Goal: Task Accomplishment & Management: Manage account settings

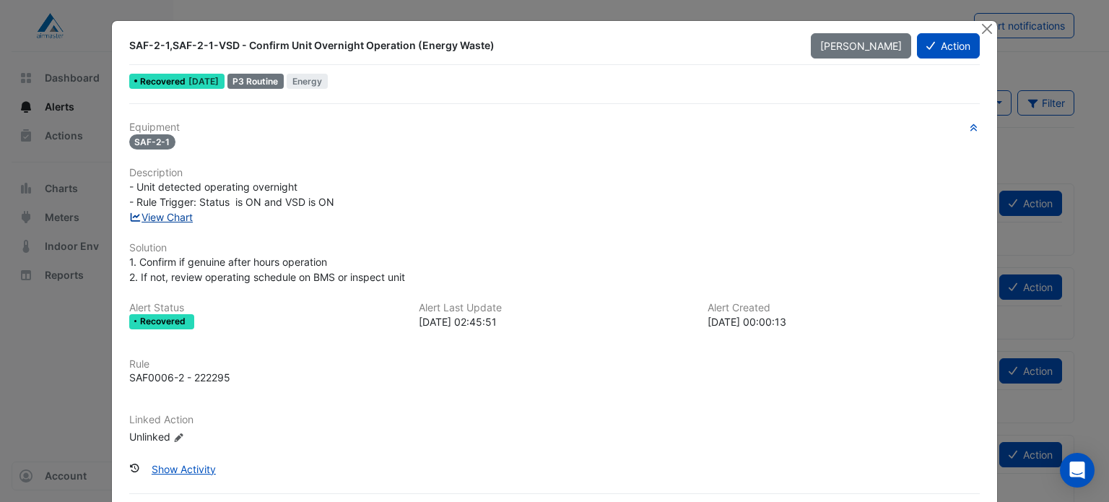
click at [170, 218] on link "View Chart" at bounding box center [161, 217] width 64 height 12
click at [935, 48] on button "Action" at bounding box center [948, 45] width 63 height 25
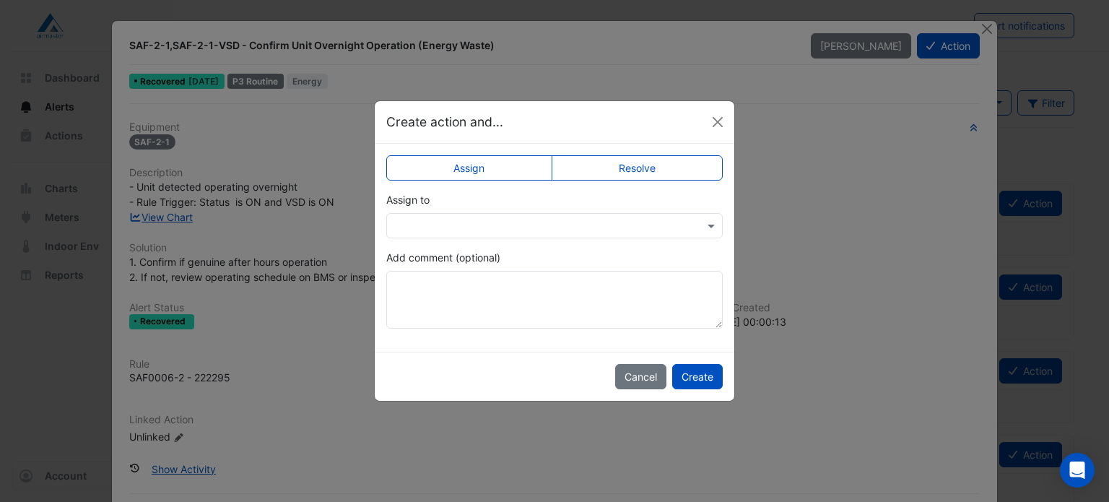
click at [610, 167] on label "Resolve" at bounding box center [638, 167] width 172 height 25
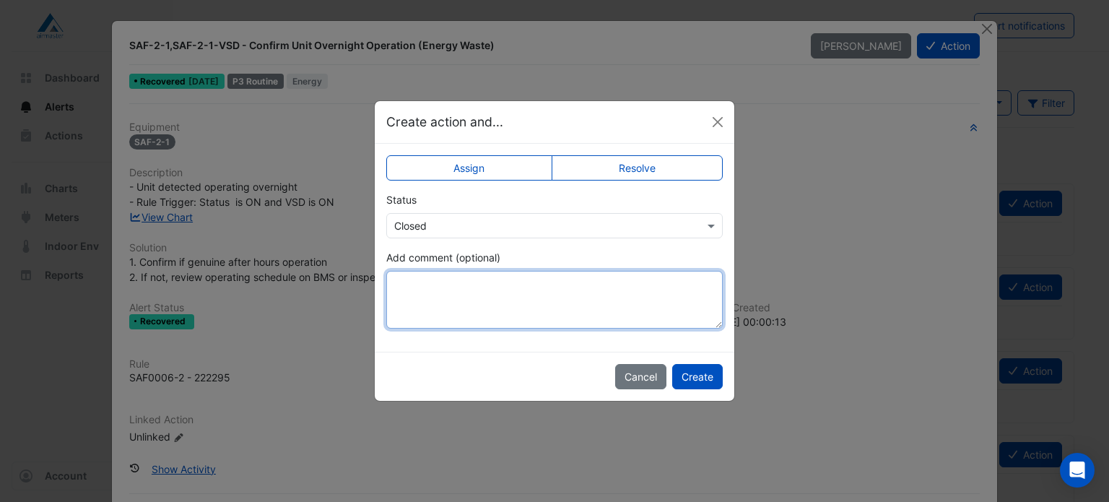
click at [514, 320] on textarea "Add comment (optional)" at bounding box center [554, 300] width 336 height 58
type textarea "**********"
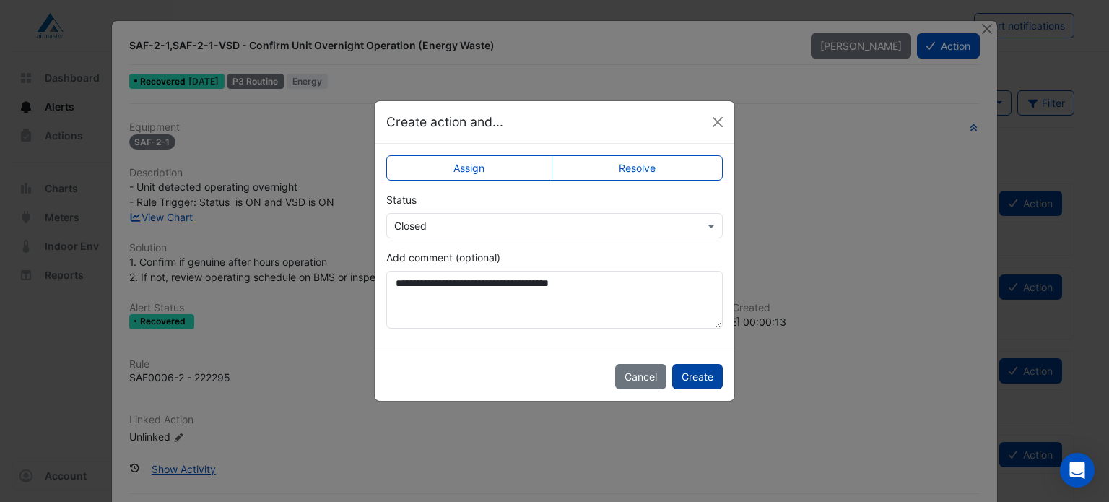
click at [706, 375] on button "Create" at bounding box center [697, 376] width 51 height 25
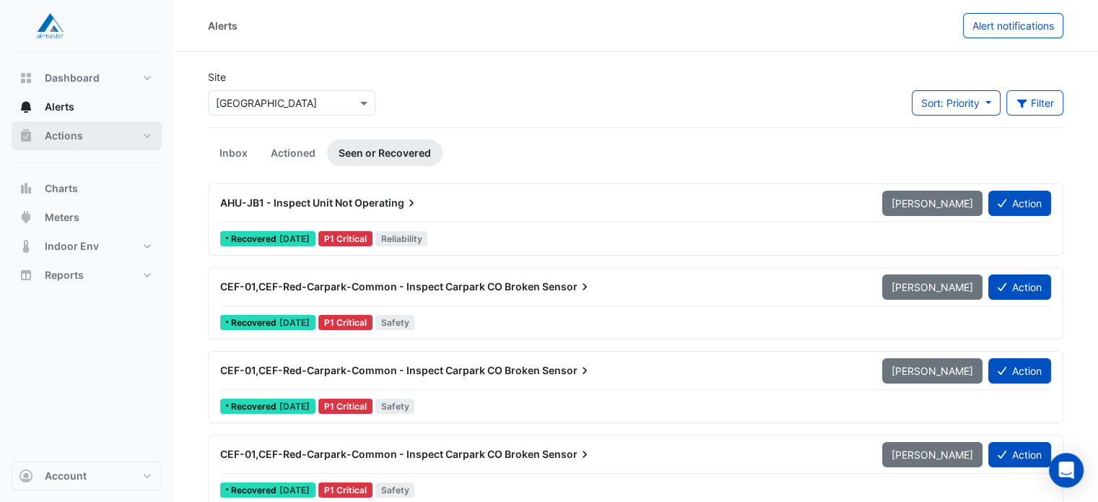
click at [139, 141] on button "Actions" at bounding box center [87, 135] width 150 height 29
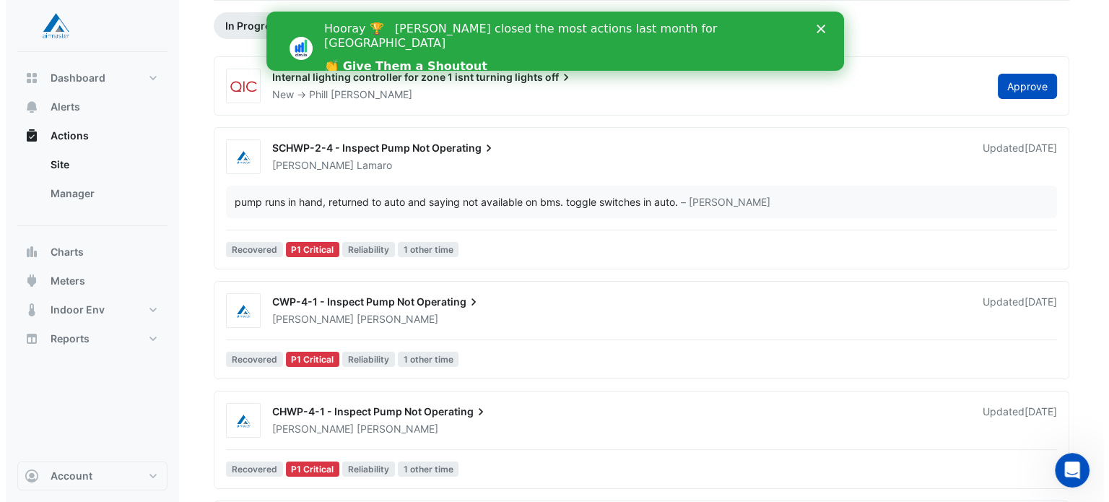
scroll to position [128, 0]
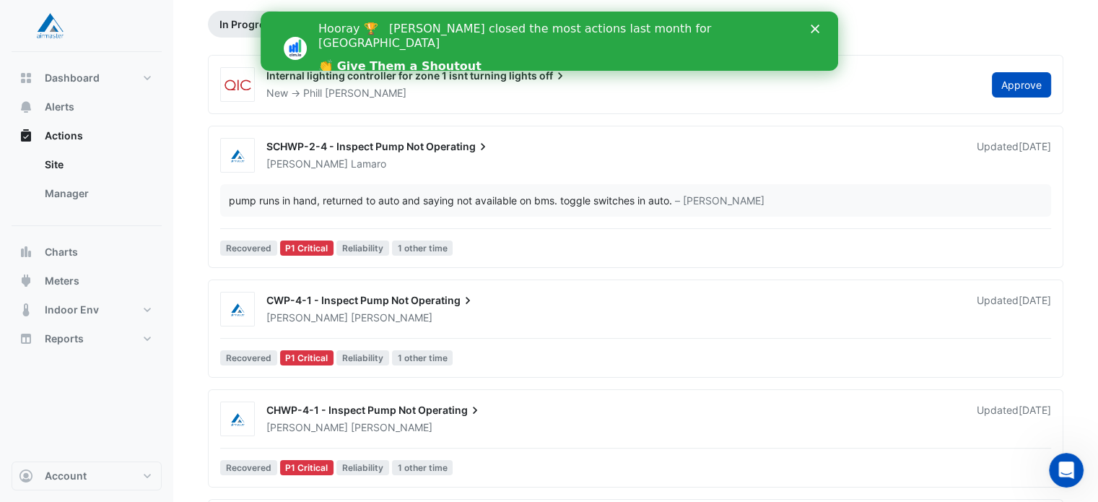
click at [437, 311] on div "Chris Hammond" at bounding box center [613, 317] width 696 height 14
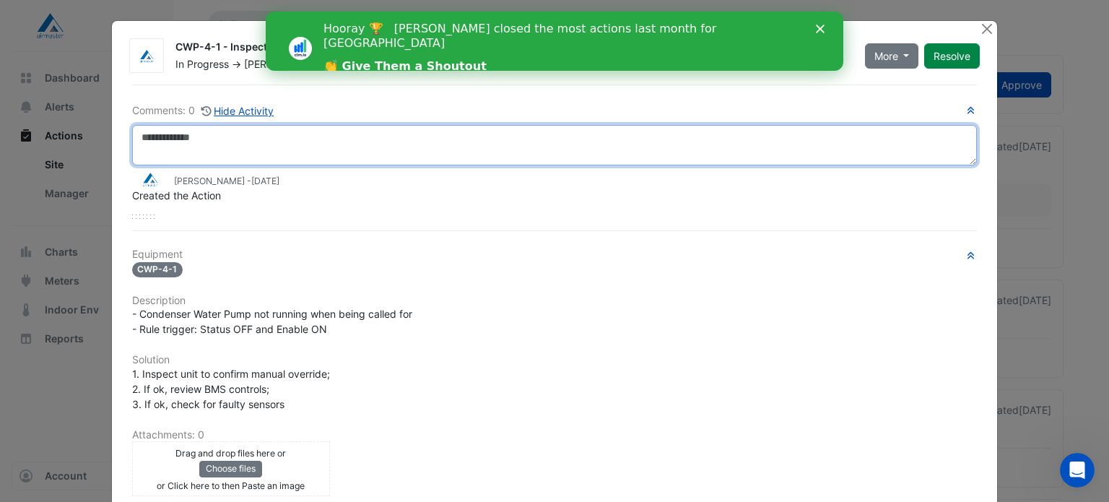
click at [339, 152] on textarea at bounding box center [554, 145] width 845 height 40
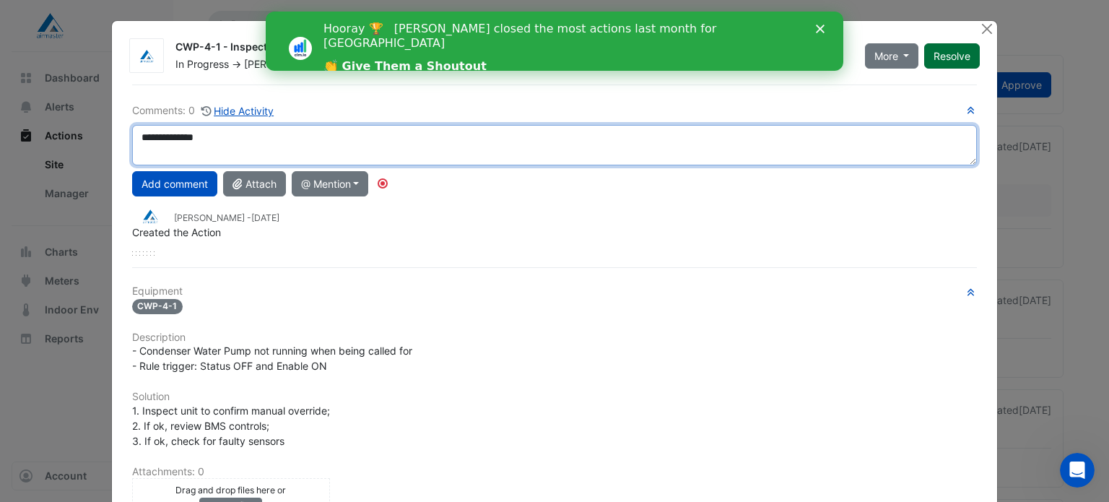
type textarea "**********"
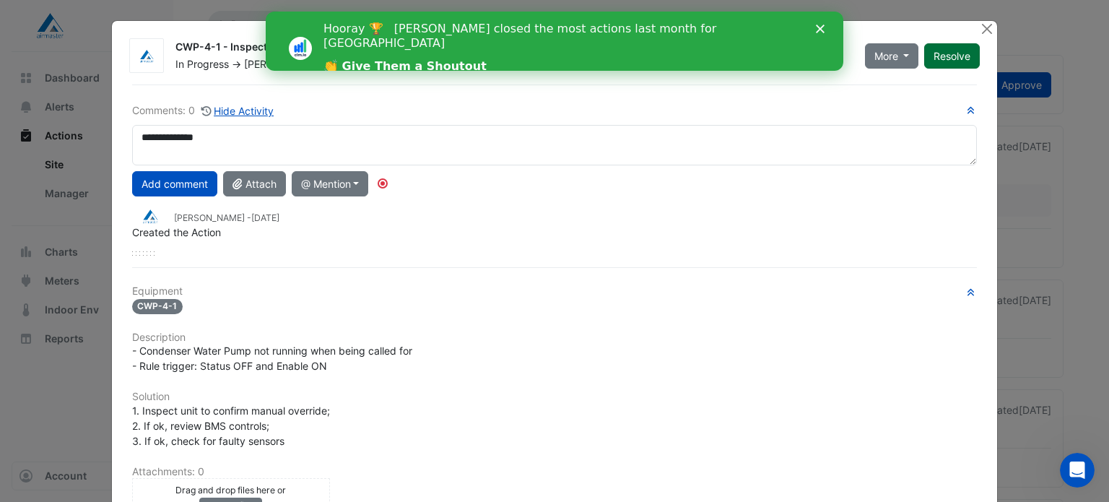
click at [938, 63] on button "Resolve" at bounding box center [952, 55] width 56 height 25
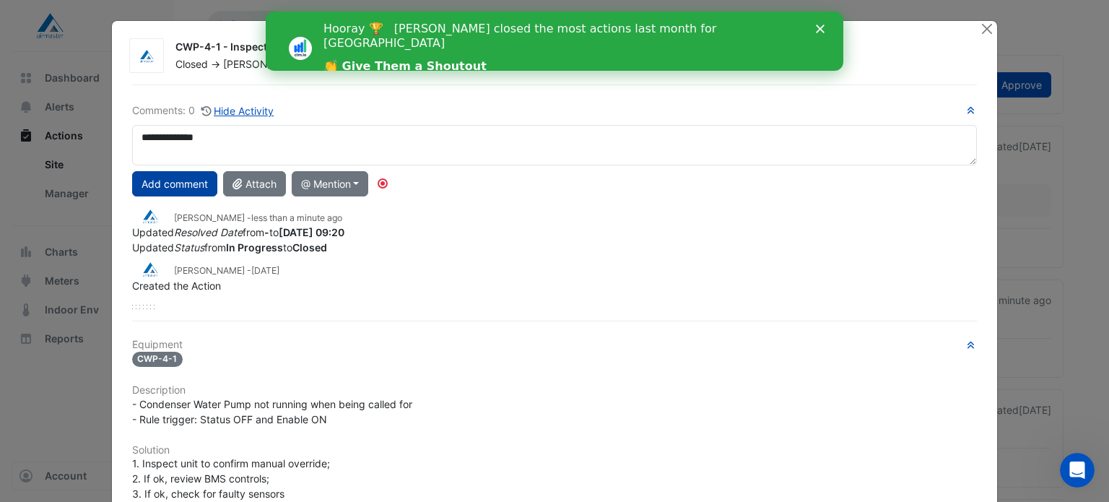
click at [193, 180] on button "Add comment" at bounding box center [174, 183] width 85 height 25
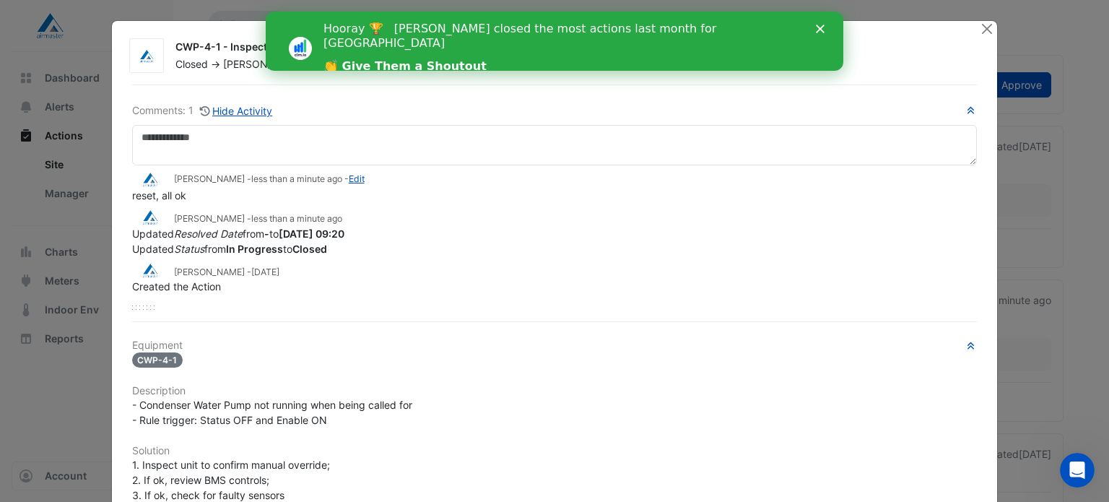
click at [817, 34] on div "Hooray 🏆 Chris Hammond closed the most actions last month for Castle Towers 👏 G…" at bounding box center [571, 48] width 497 height 62
click at [805, 31] on div "Hooray 🏆 Chris Hammond closed the most actions last month for Castle Towers 👏 G…" at bounding box center [571, 48] width 497 height 62
click at [829, 28] on div "Close" at bounding box center [823, 29] width 14 height 9
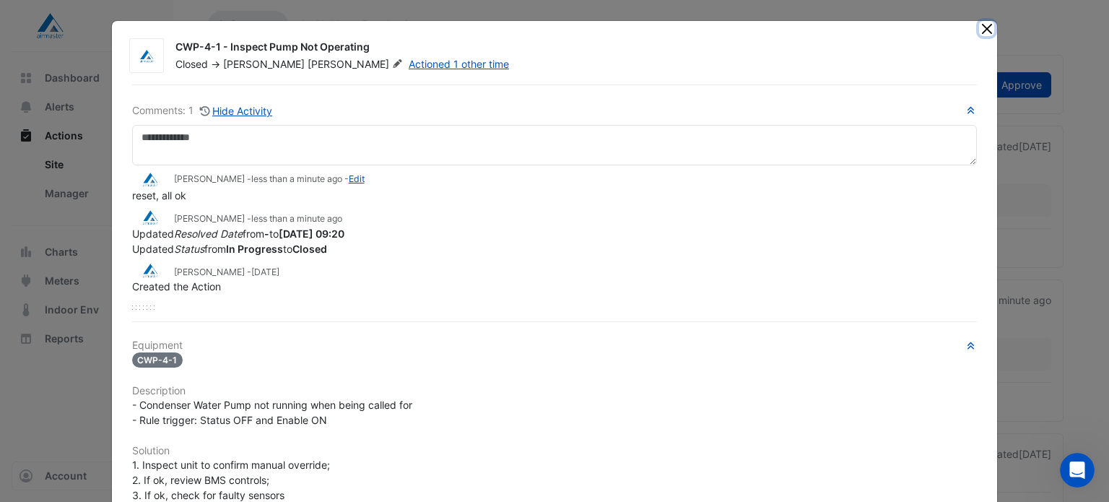
click at [979, 30] on button "Close" at bounding box center [986, 28] width 15 height 15
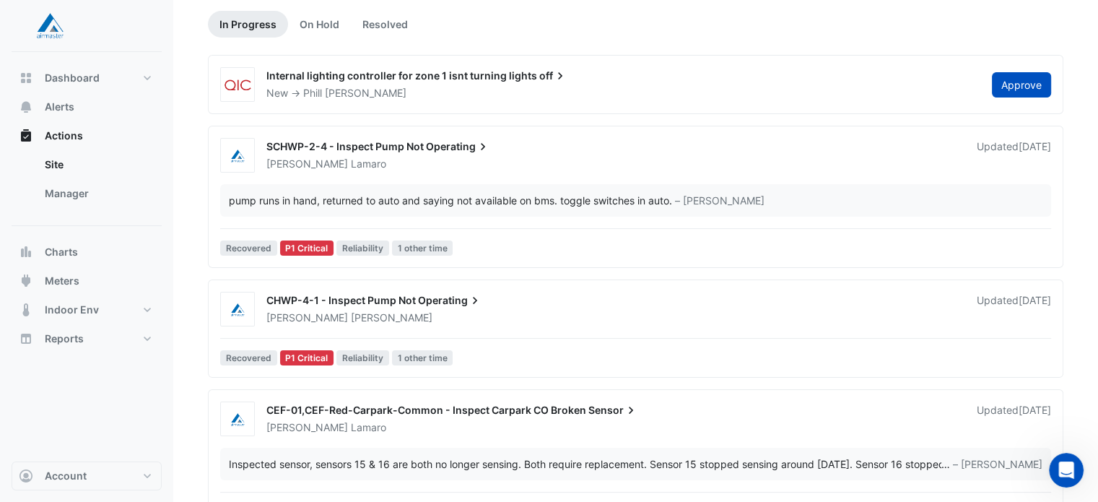
click at [430, 312] on div "Chris Hammond" at bounding box center [613, 317] width 696 height 14
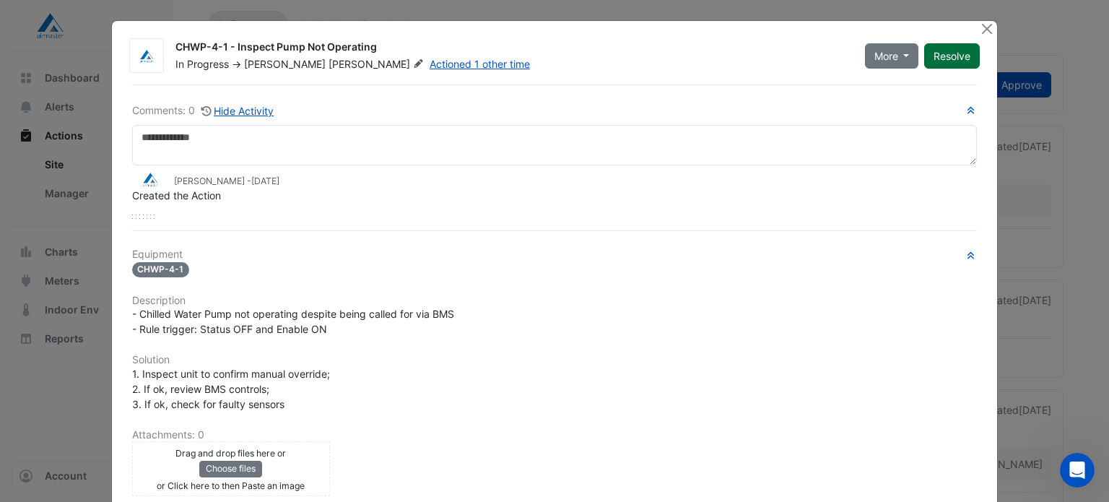
click at [933, 51] on button "Resolve" at bounding box center [952, 55] width 56 height 25
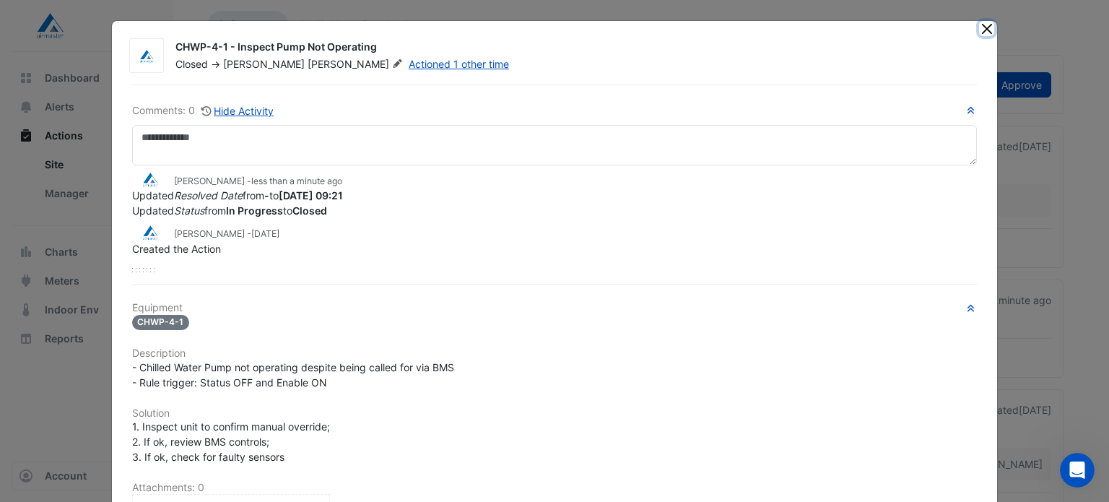
click at [985, 24] on button "Close" at bounding box center [986, 28] width 15 height 15
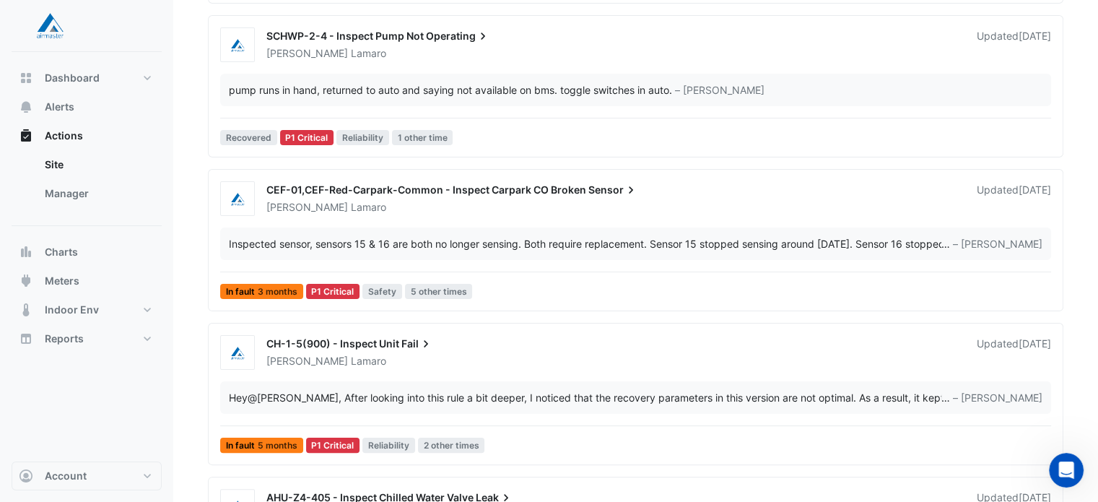
scroll to position [242, 0]
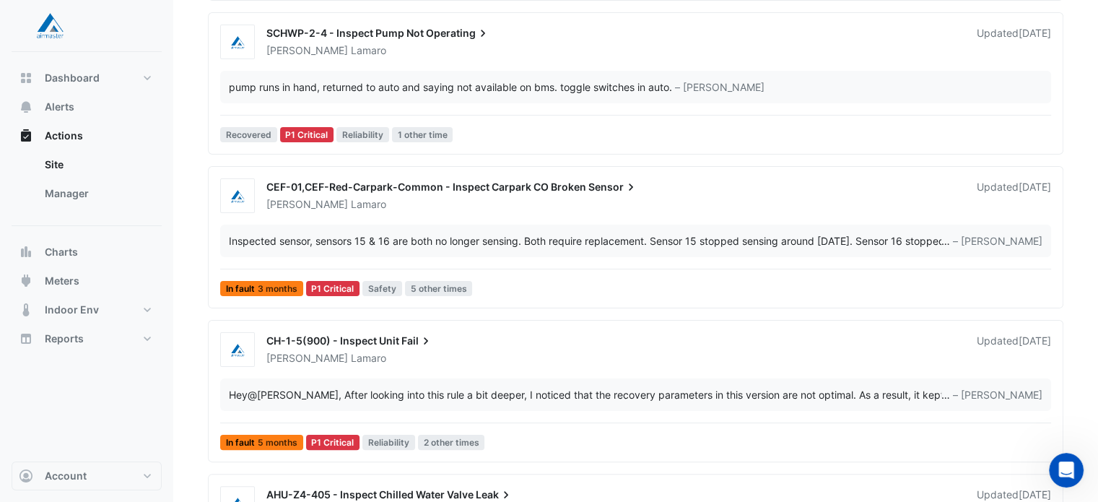
click at [691, 359] on div "Dane Lamaro" at bounding box center [613, 358] width 696 height 14
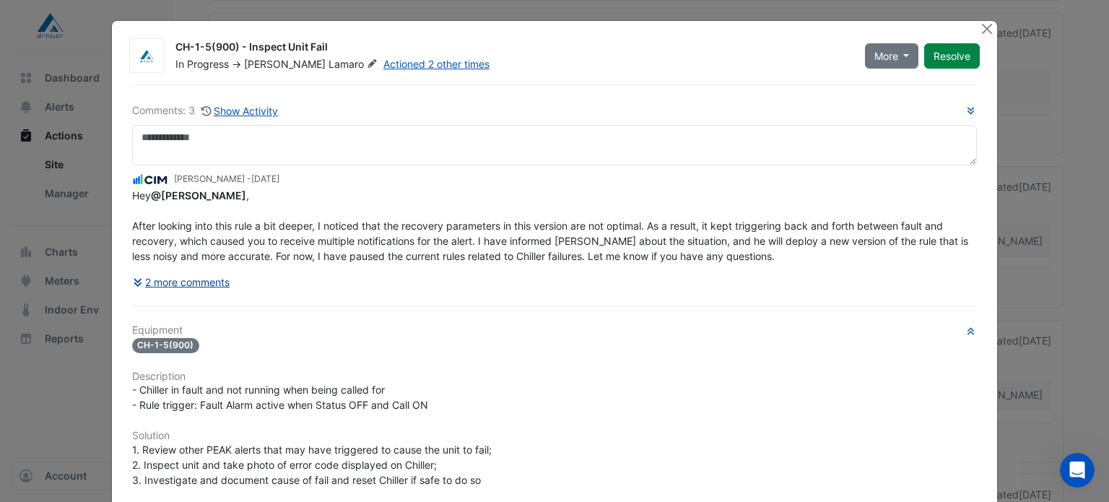
click at [204, 282] on button "2 more comments" at bounding box center [181, 281] width 99 height 25
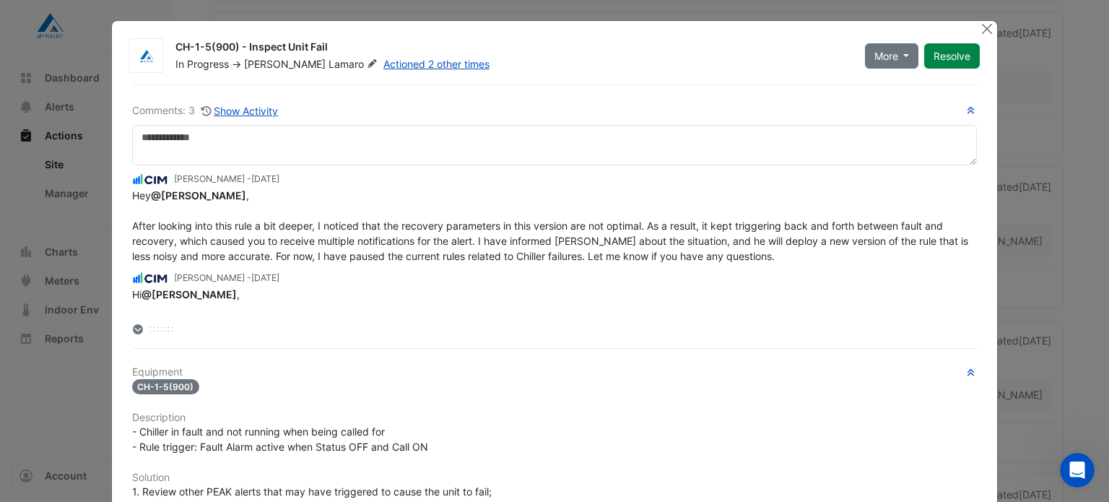
click at [985, 262] on div "CH-1-5(900) - Inspect Unit Fail In Progress -> Dane Lamaro Actioned 2 other tim…" at bounding box center [555, 410] width 886 height 778
click at [1011, 271] on ngb-modal-window "CH-1-5(900) - Inspect Unit Fail In Progress -> Dane Lamaro Actioned 2 other tim…" at bounding box center [554, 251] width 1109 height 502
click at [981, 25] on button "Close" at bounding box center [986, 28] width 15 height 15
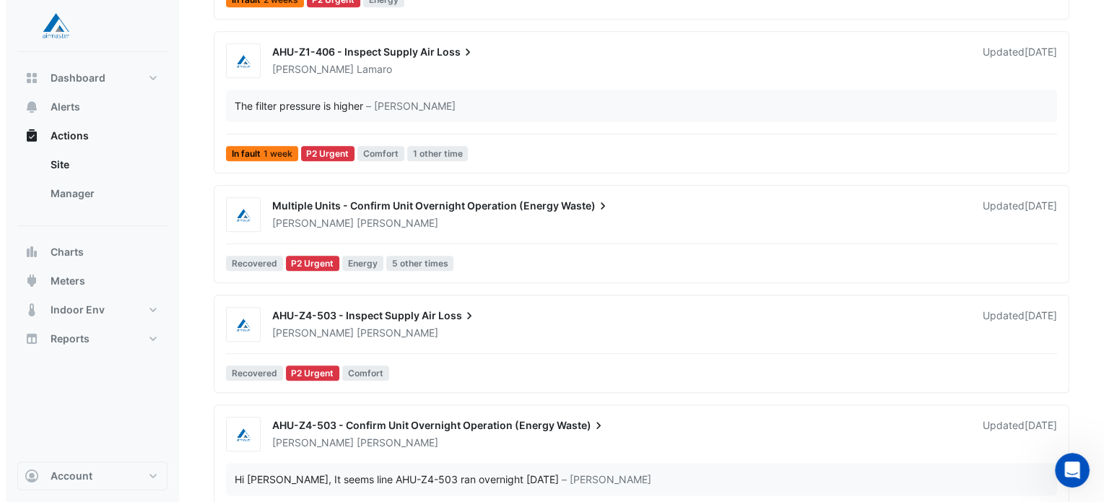
scroll to position [794, 0]
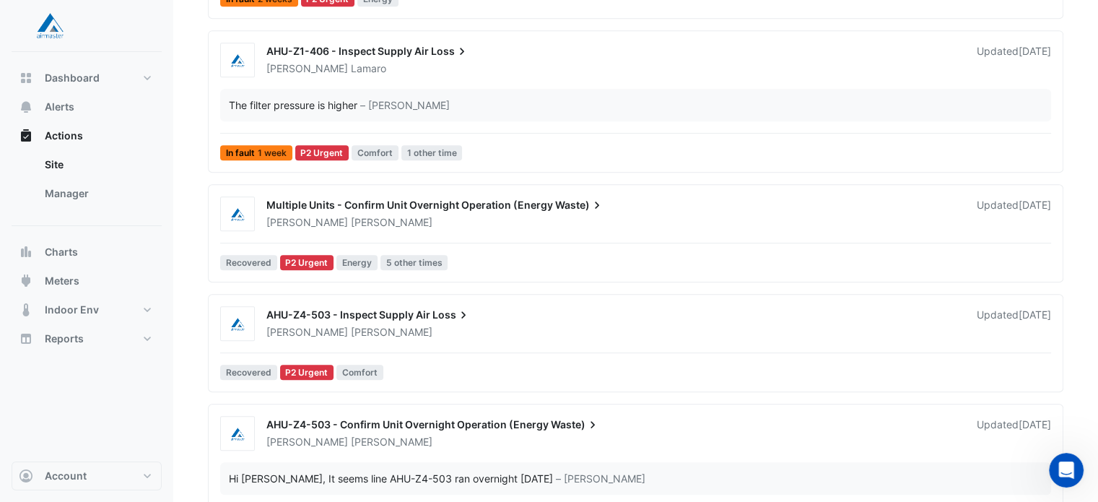
click at [641, 209] on div "Multiple Units - Confirm Unit Overnight Operation (Energy Waste)" at bounding box center [612, 206] width 693 height 17
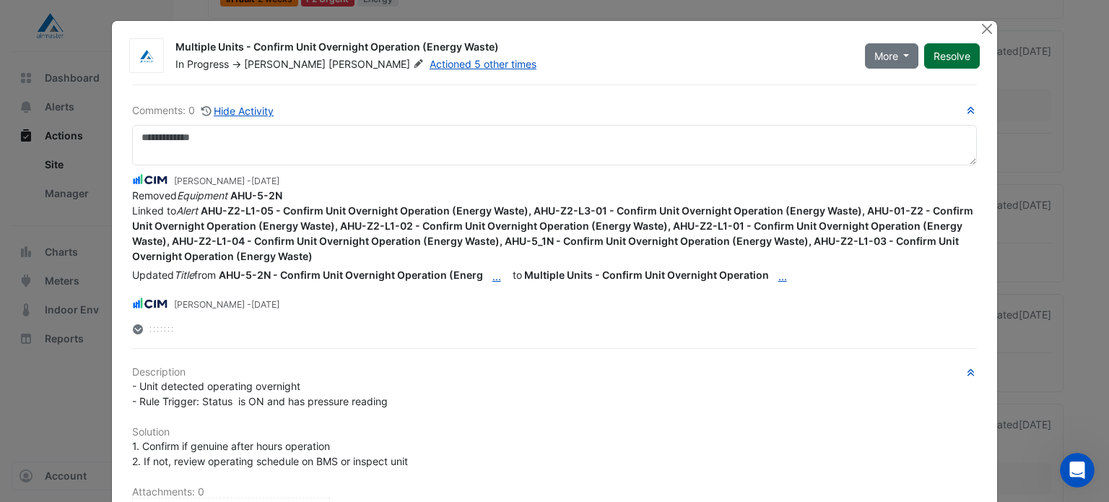
click at [941, 64] on button "Resolve" at bounding box center [952, 55] width 56 height 25
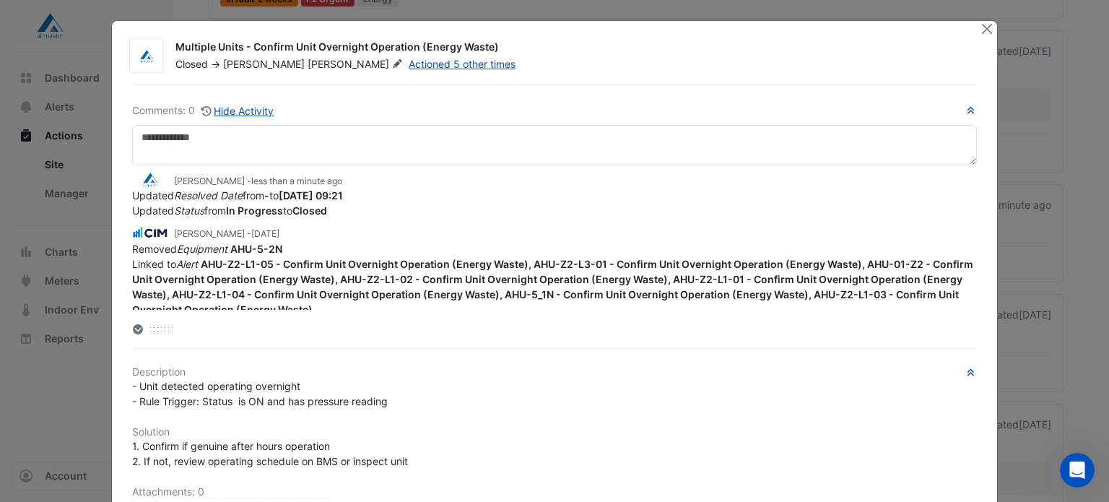
click at [972, 27] on div "Multiple Units - Confirm Unit Overnight Operation (Energy Waste) Closed -> Chri…" at bounding box center [555, 465] width 886 height 888
click at [979, 27] on button "Close" at bounding box center [986, 28] width 15 height 15
